Goal: Transaction & Acquisition: Download file/media

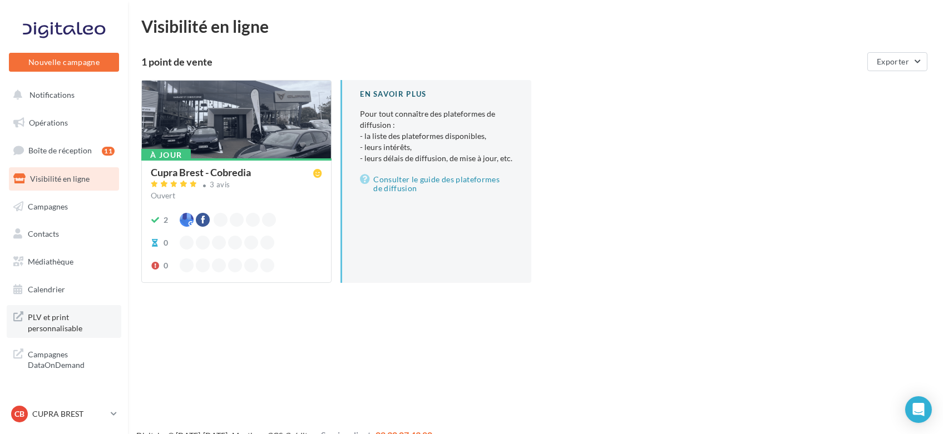
click at [67, 321] on span "PLV et print personnalisable" at bounding box center [71, 322] width 87 height 24
click at [86, 257] on link "Médiathèque" at bounding box center [64, 261] width 115 height 23
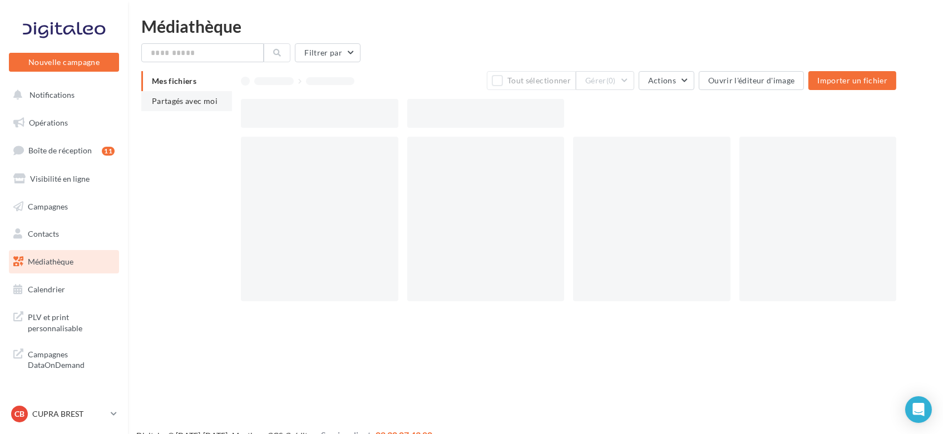
click at [169, 101] on span "Partagés avec moi" at bounding box center [185, 100] width 66 height 9
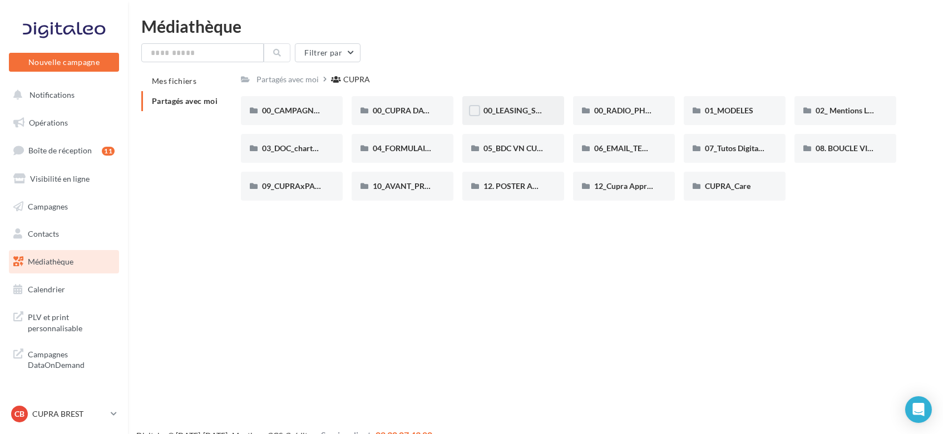
click at [492, 116] on div "00_LEASING_SOCIAL_ÉLECTRIQUE" at bounding box center [513, 110] width 60 height 11
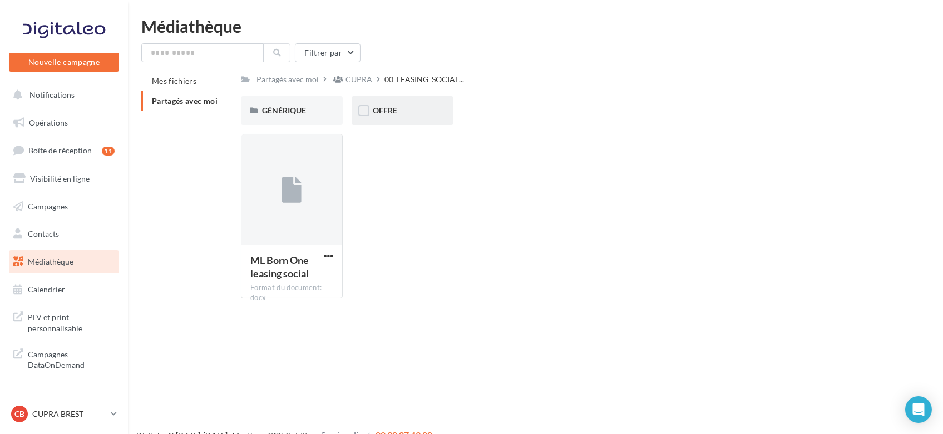
click at [411, 115] on div "OFFRE" at bounding box center [403, 110] width 60 height 11
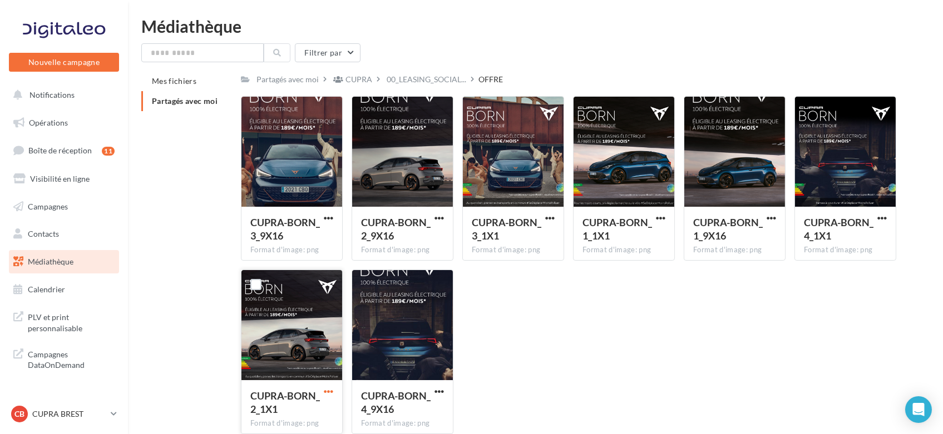
click at [327, 391] on span "button" at bounding box center [328, 391] width 9 height 9
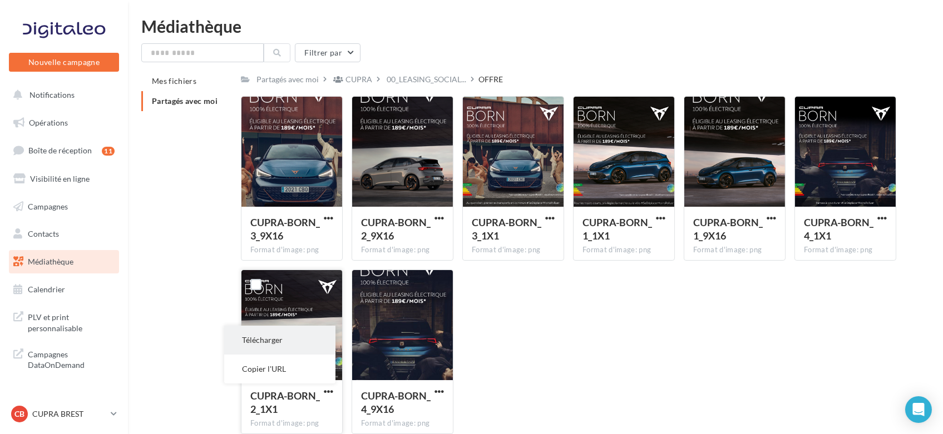
click at [279, 336] on button "Télécharger" at bounding box center [279, 340] width 111 height 29
